Goal: Task Accomplishment & Management: Use online tool/utility

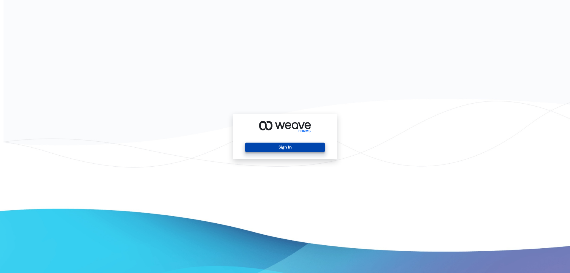
click at [296, 148] on button "Sign In" at bounding box center [284, 146] width 79 height 9
click at [318, 149] on button "Sign In" at bounding box center [284, 146] width 79 height 9
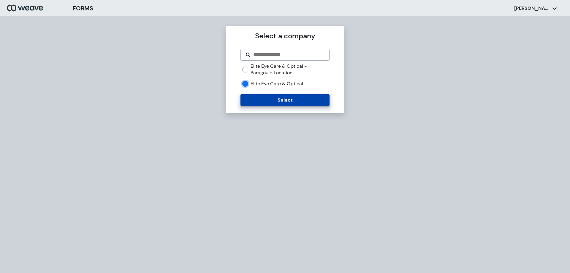
click at [265, 102] on button "Select" at bounding box center [284, 100] width 89 height 12
